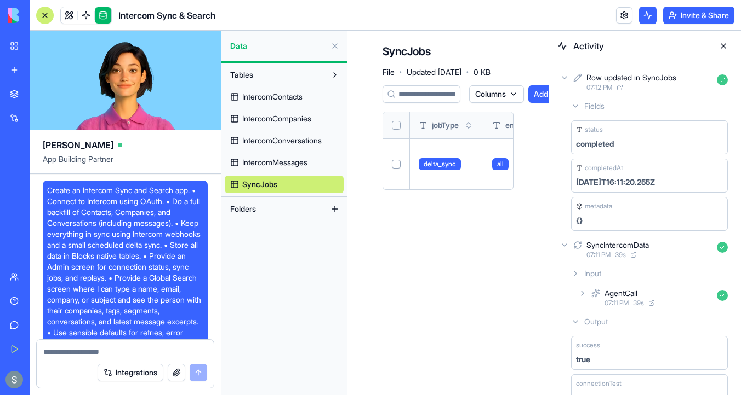
scroll to position [474, 0]
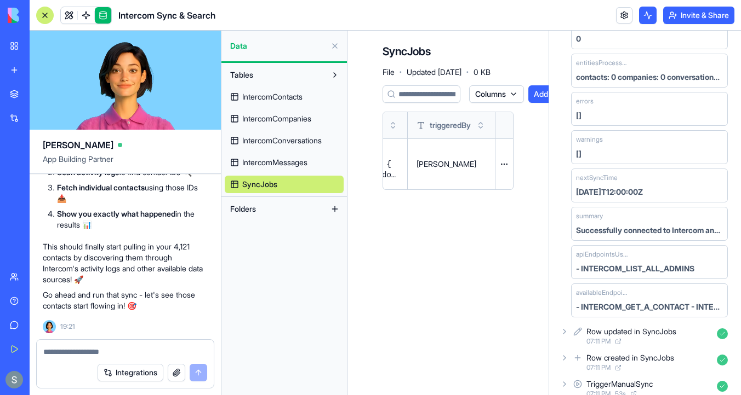
click at [273, 101] on span "IntercomContacts" at bounding box center [272, 96] width 60 height 11
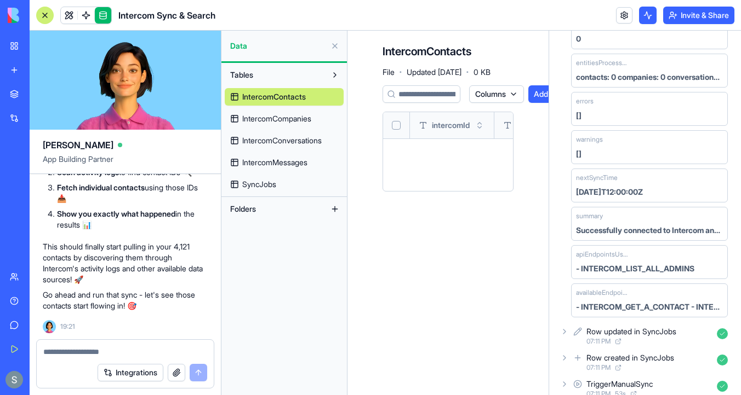
click at [279, 122] on span "IntercomCompanies" at bounding box center [276, 118] width 69 height 11
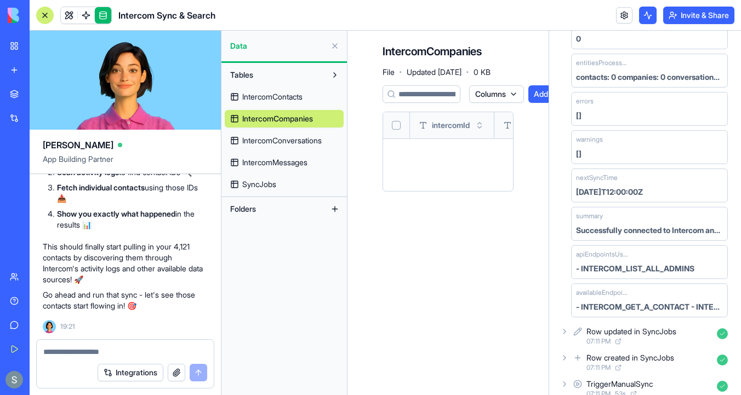
click at [282, 142] on span "IntercomConversations" at bounding box center [281, 140] width 79 height 11
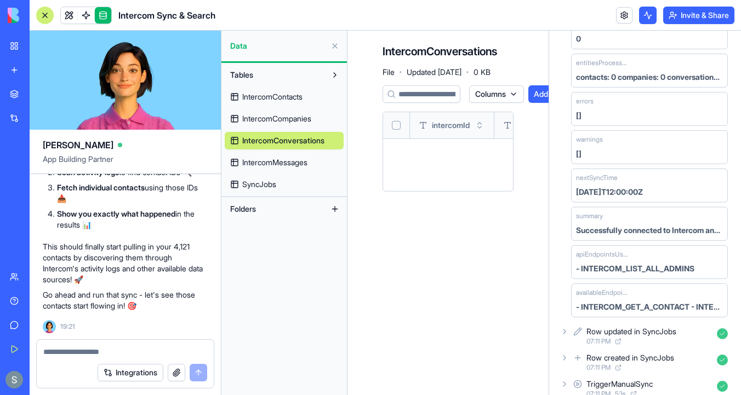
click at [282, 168] on link "IntercomMessages" at bounding box center [284, 163] width 119 height 18
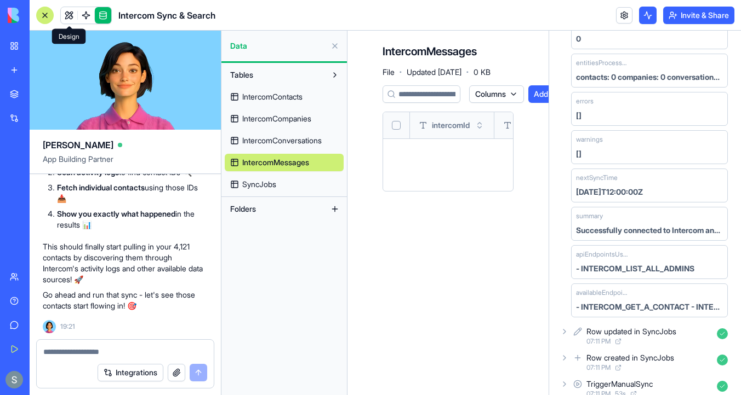
click at [64, 10] on link at bounding box center [69, 15] width 16 height 16
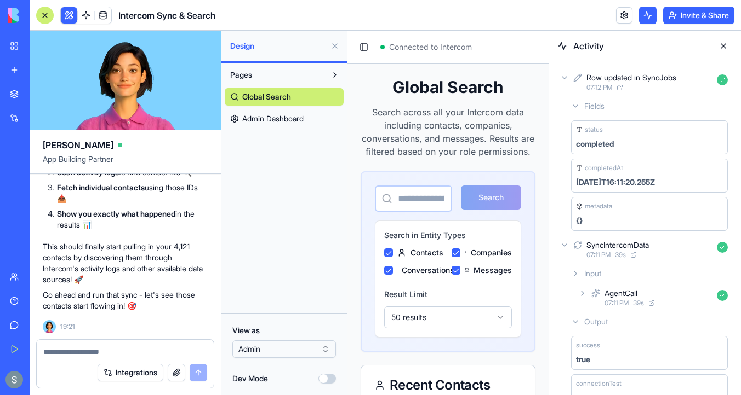
click at [301, 116] on span "Admin Dashboard" at bounding box center [272, 118] width 61 height 11
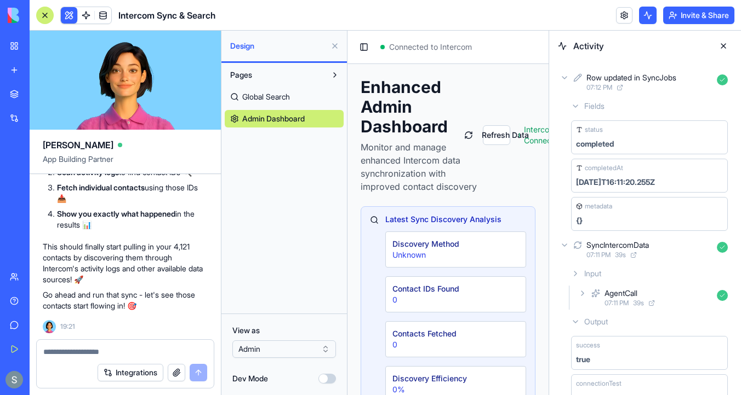
click at [723, 48] on button at bounding box center [723, 46] width 18 height 18
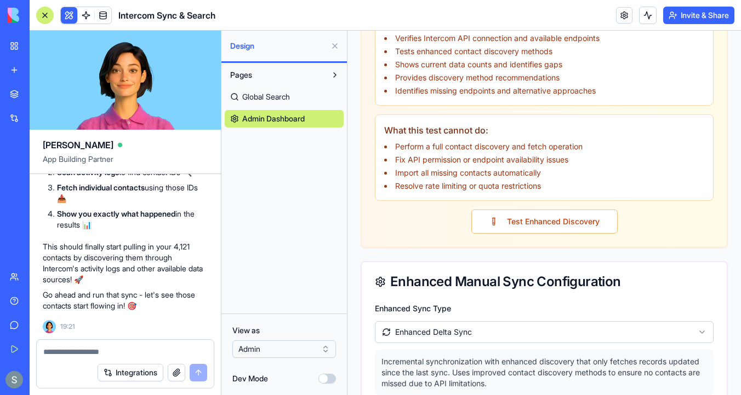
scroll to position [1424, 0]
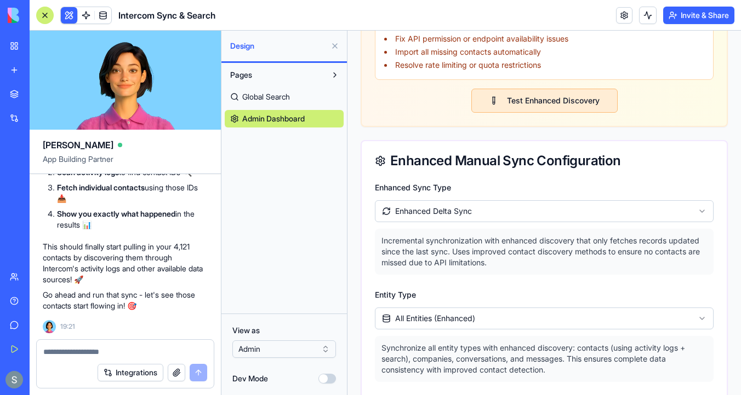
click at [540, 111] on button "Test Enhanced Discovery" at bounding box center [544, 101] width 146 height 24
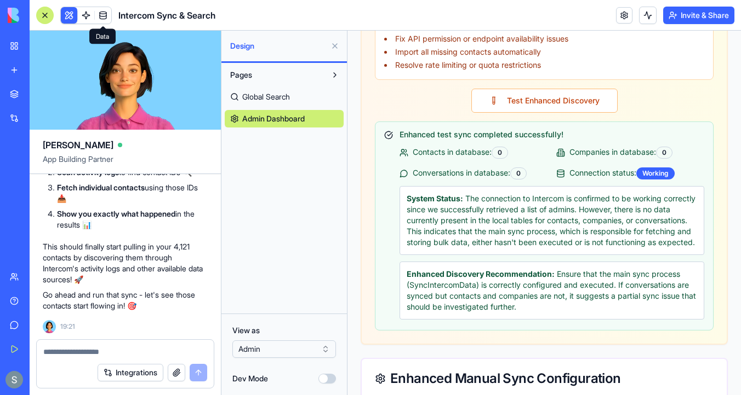
click at [105, 15] on link at bounding box center [103, 15] width 16 height 16
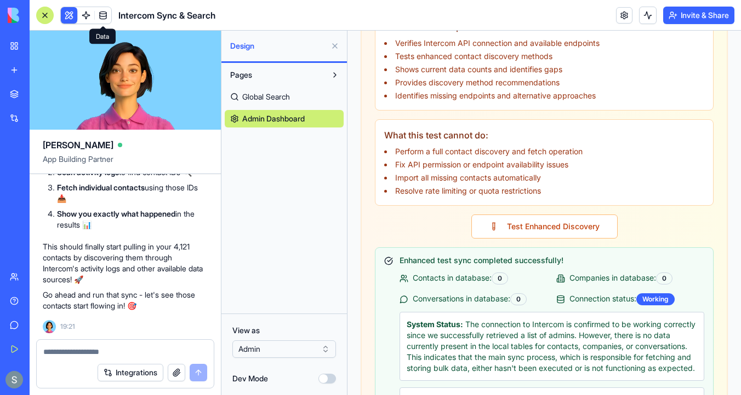
scroll to position [1168, 0]
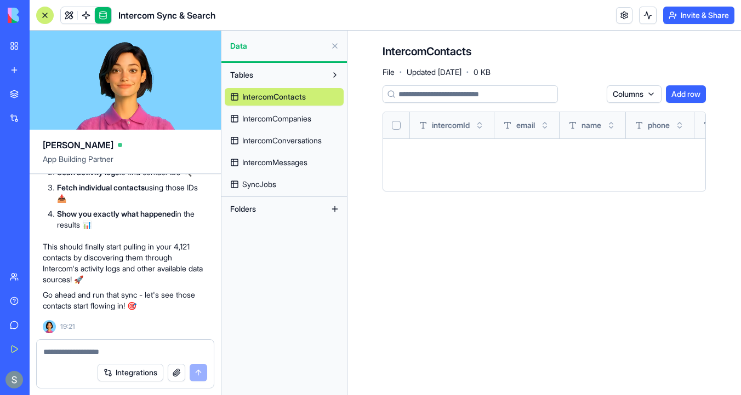
click at [308, 117] on span "IntercomCompanies" at bounding box center [276, 118] width 69 height 11
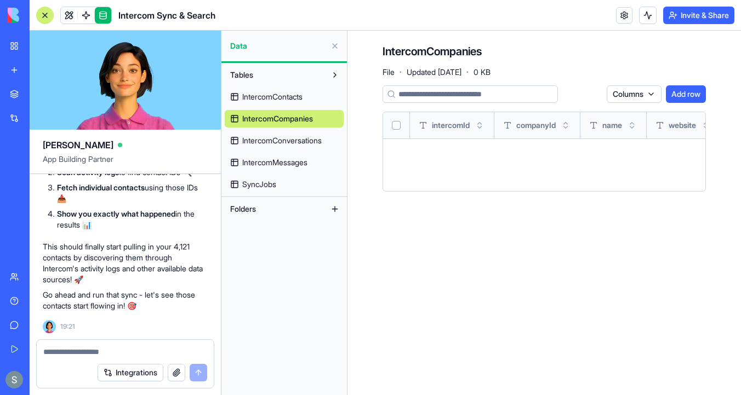
click at [283, 140] on span "IntercomConversations" at bounding box center [281, 140] width 79 height 11
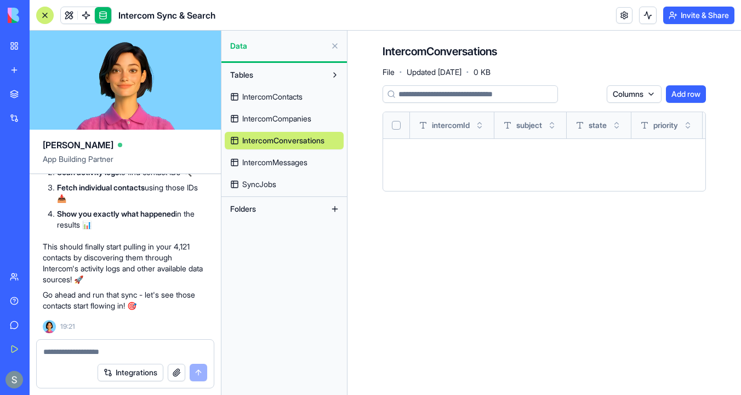
click at [286, 165] on span "IntercomMessages" at bounding box center [274, 162] width 65 height 11
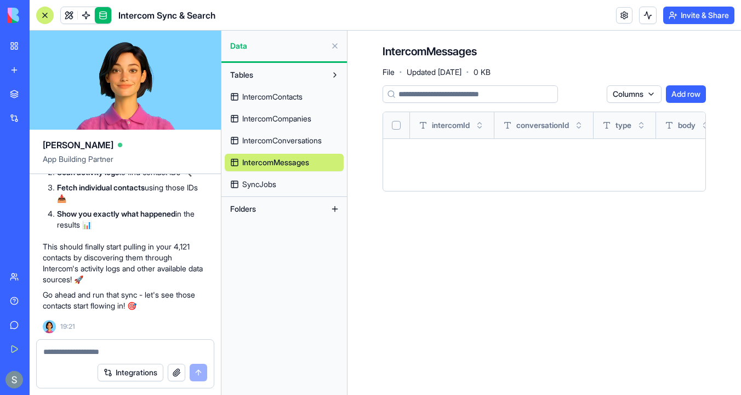
click at [265, 184] on span "SyncJobs" at bounding box center [259, 184] width 34 height 11
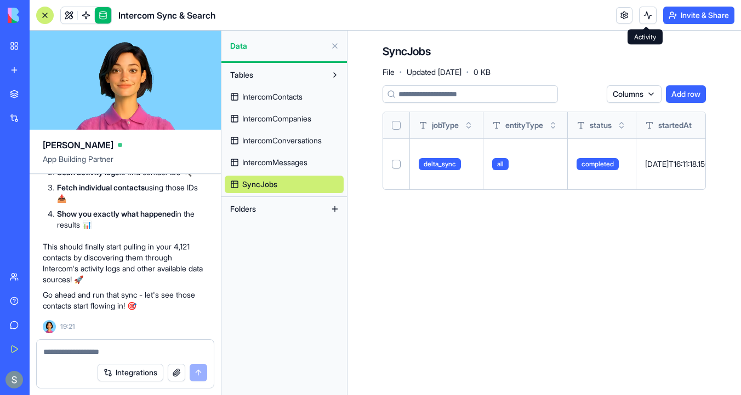
click at [645, 16] on button at bounding box center [648, 16] width 18 height 18
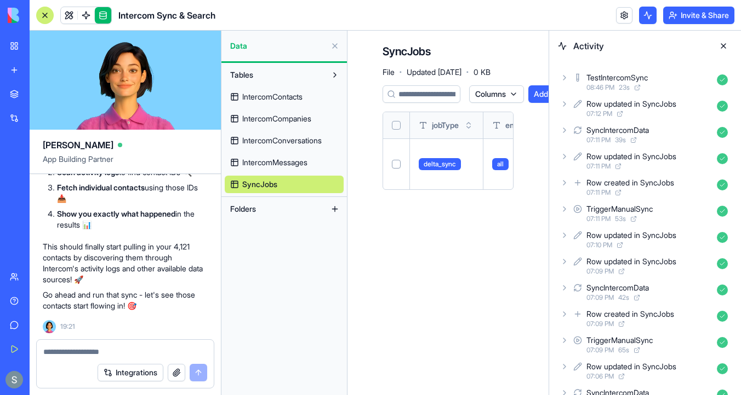
click at [565, 79] on icon at bounding box center [564, 77] width 9 height 9
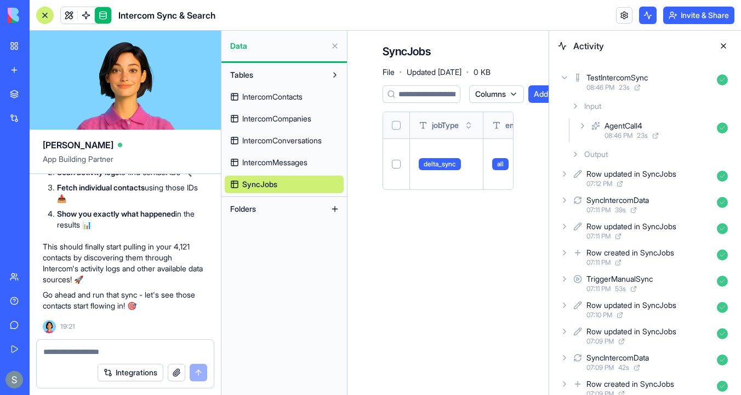
click at [574, 150] on icon at bounding box center [575, 154] width 9 height 9
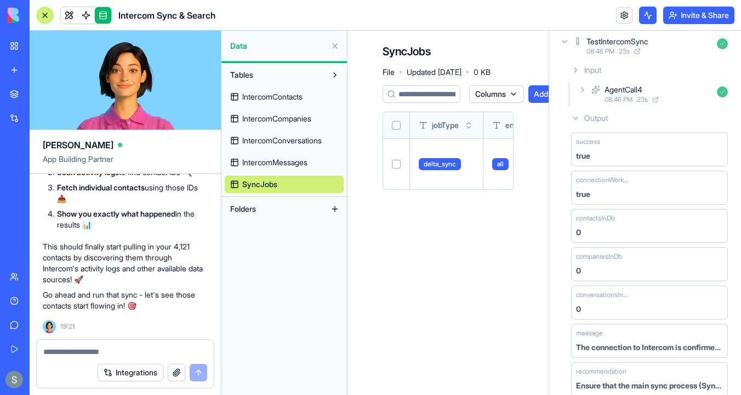
scroll to position [152, 0]
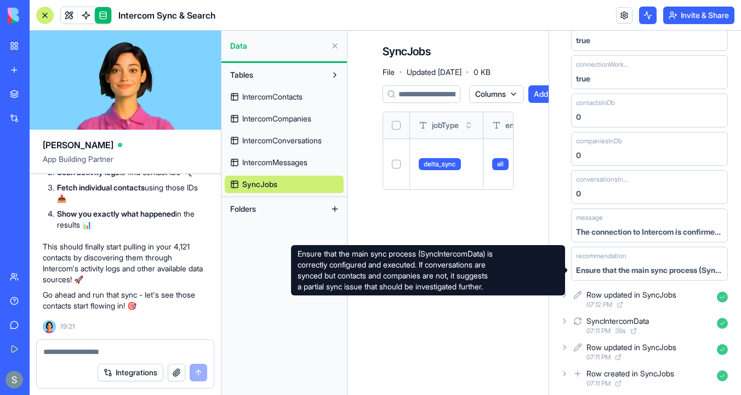
click at [611, 267] on div "Ensure that the main sync process (SyncIntercomData) is correctly configured an…" at bounding box center [649, 270] width 147 height 11
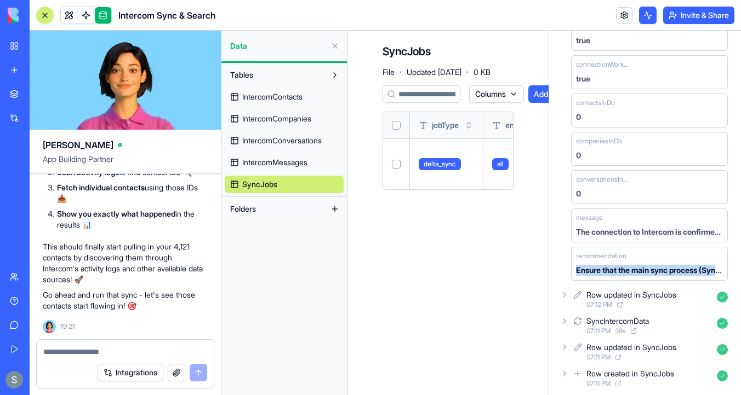
click at [611, 267] on div "Ensure that the main sync process (SyncIntercomData) is correctly configured an…" at bounding box center [649, 270] width 147 height 11
copy div "Ensure that the main sync process (SyncIntercomData) is correctly configured an…"
click at [85, 351] on textarea at bounding box center [125, 352] width 164 height 11
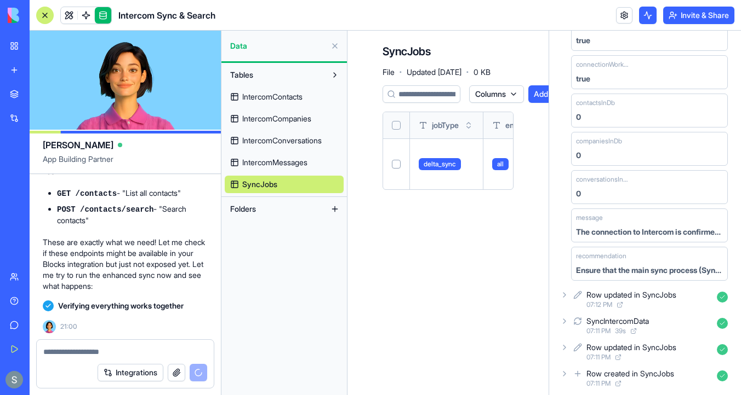
scroll to position [16398, 0]
